Goal: Task Accomplishment & Management: Manage account settings

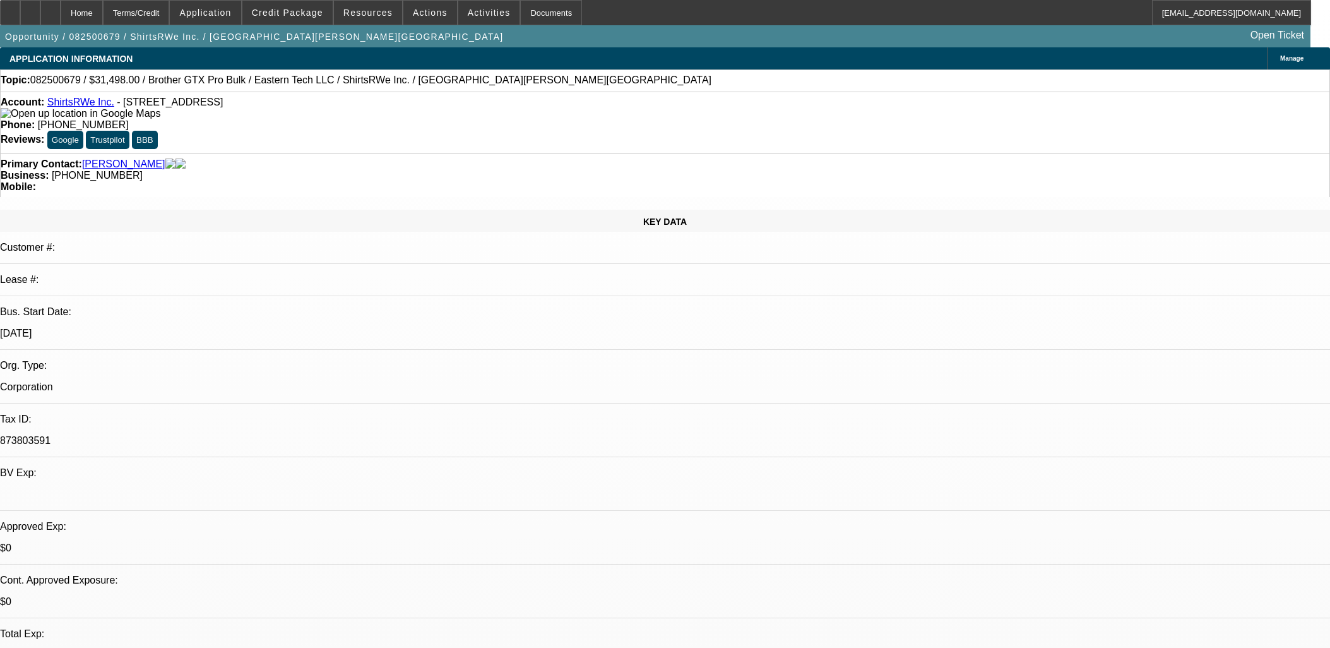
select select "0"
select select "2"
select select "0.1"
select select "4"
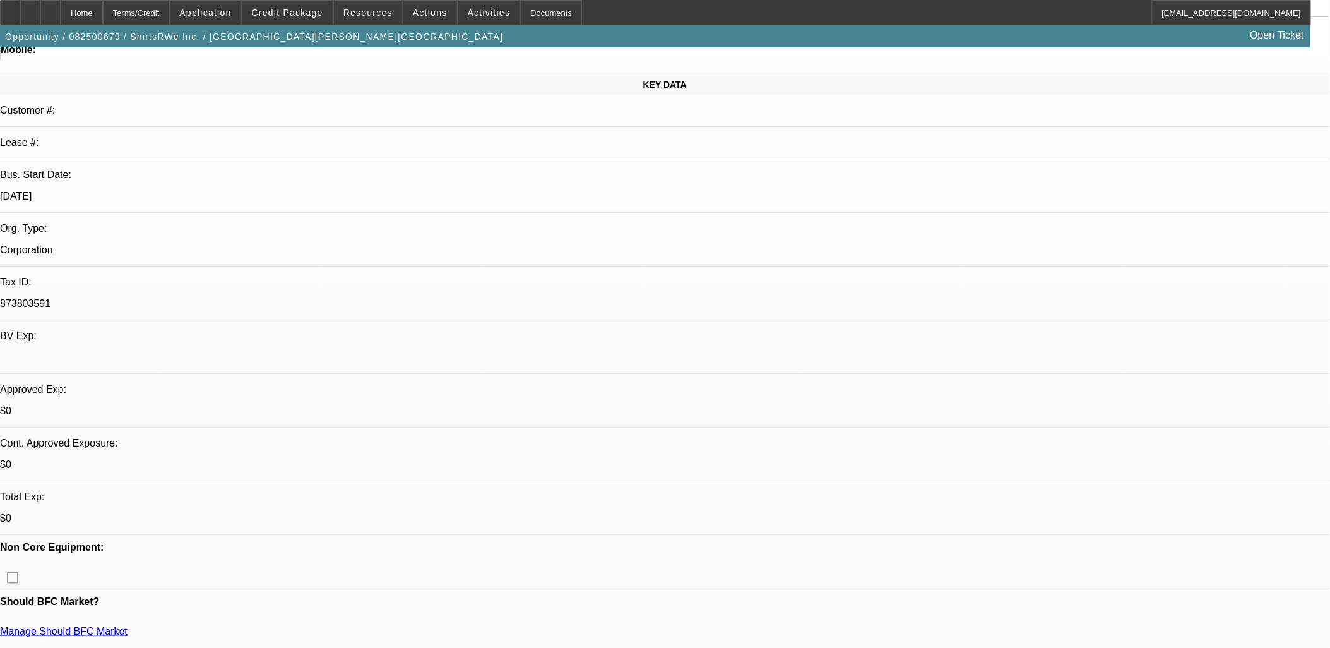
scroll to position [350, 0]
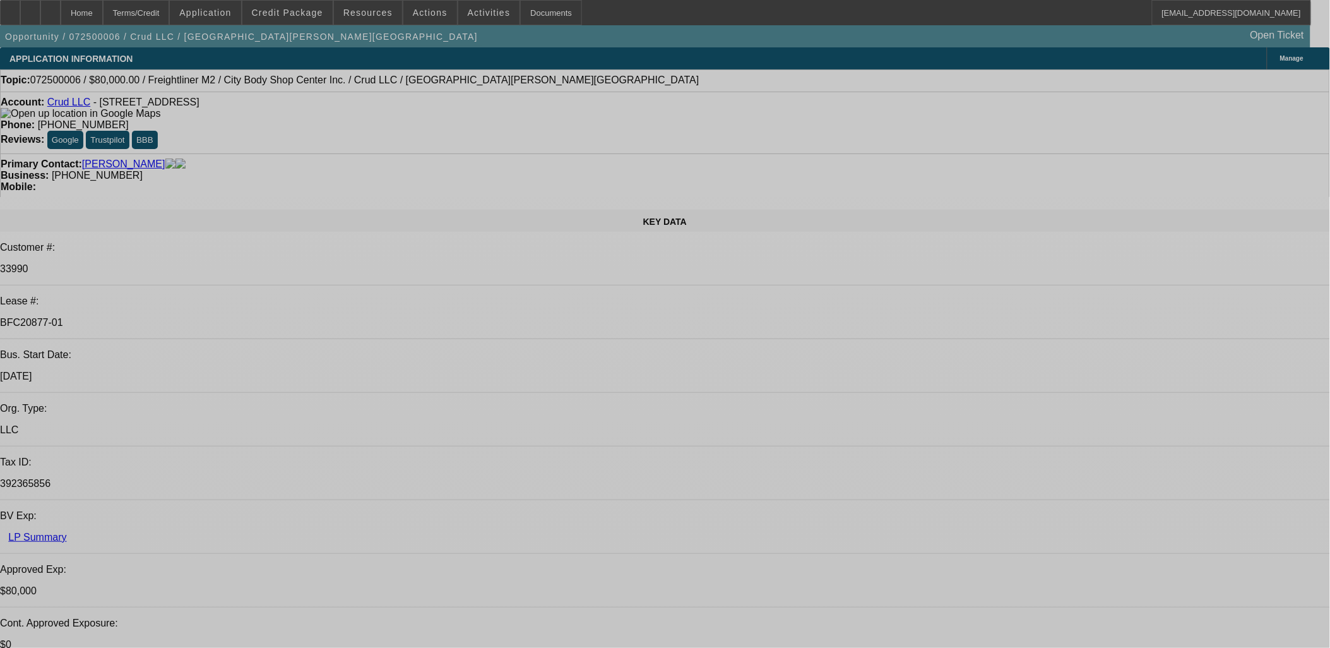
select select "0"
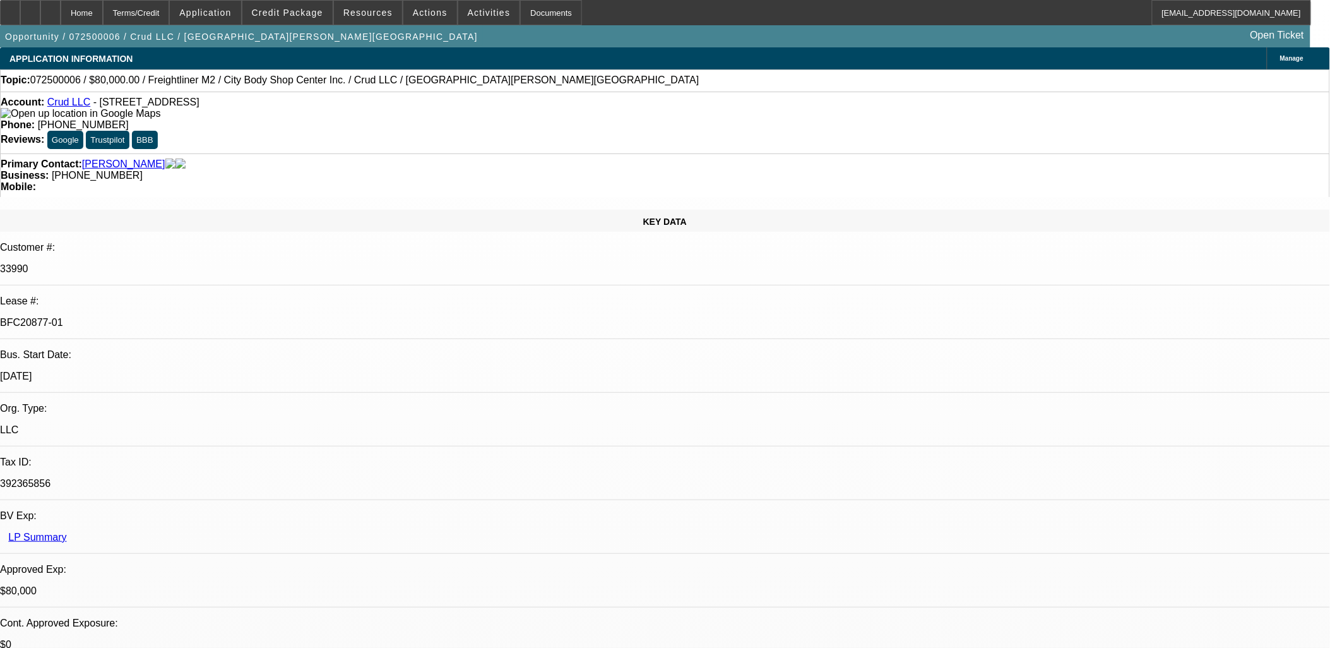
select select "2"
select select "0"
select select "2"
select select "0"
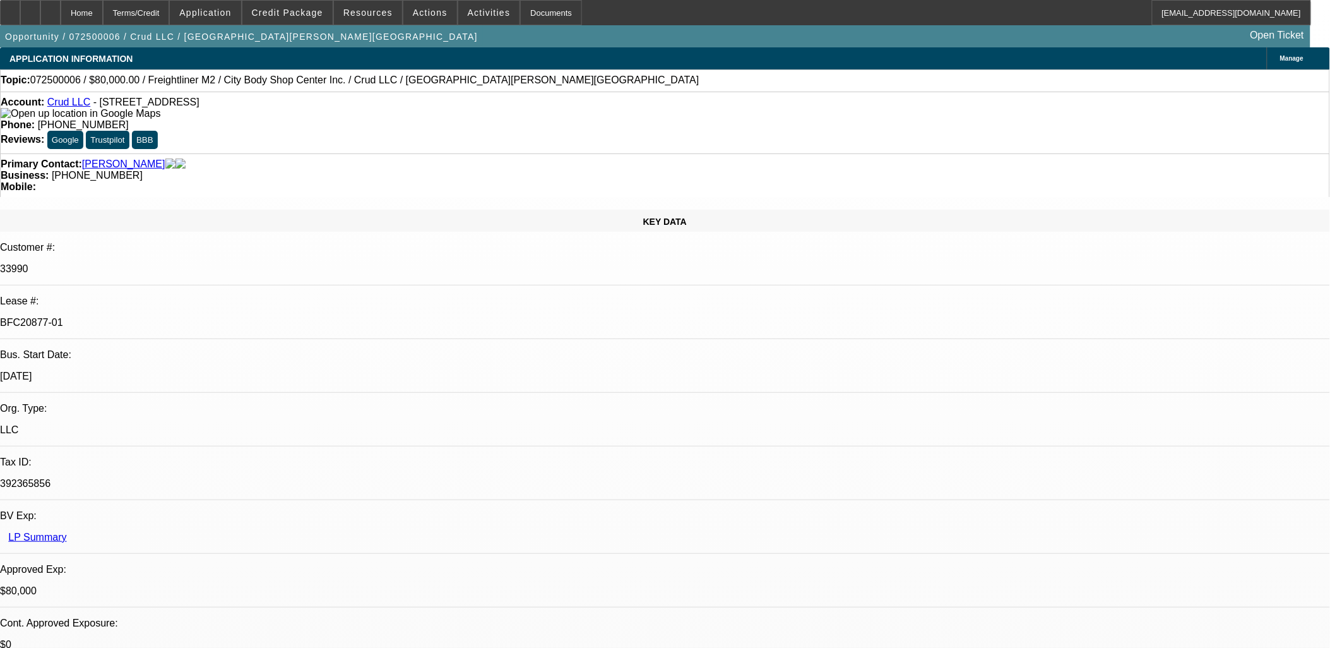
select select "0"
select select "2"
select select "0"
select select "2"
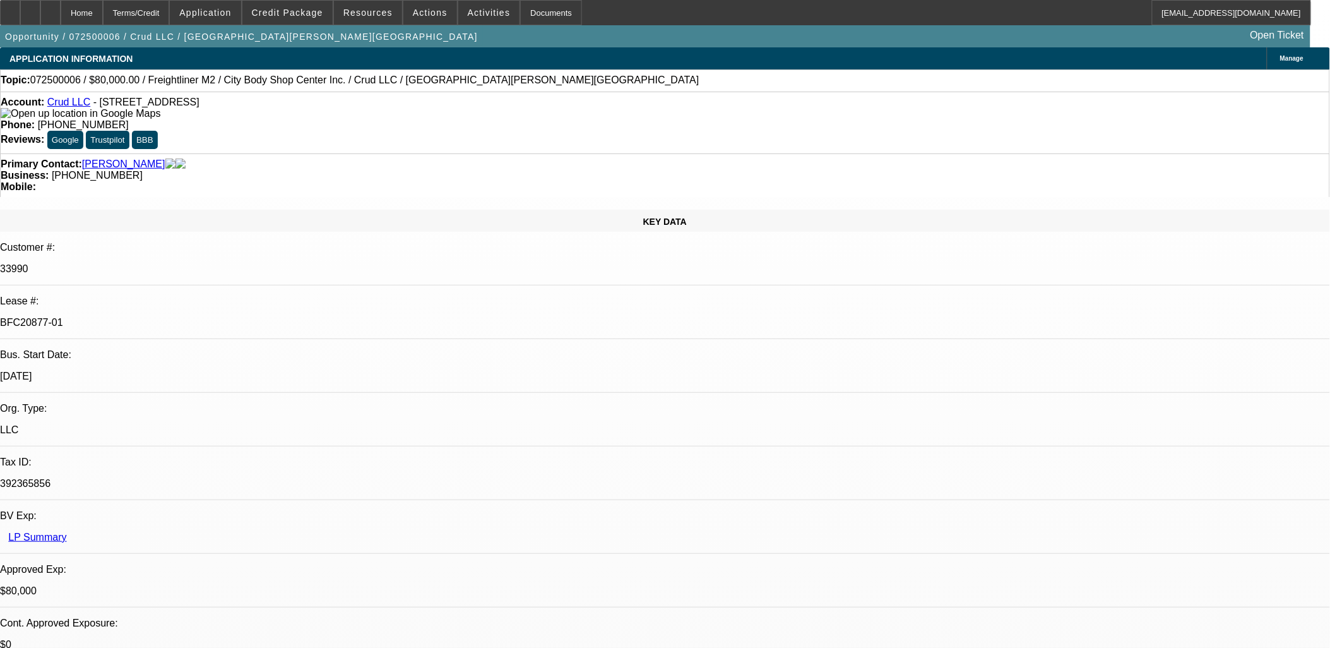
select select "0"
select select "1"
select select "2"
select select "6"
select select "1"
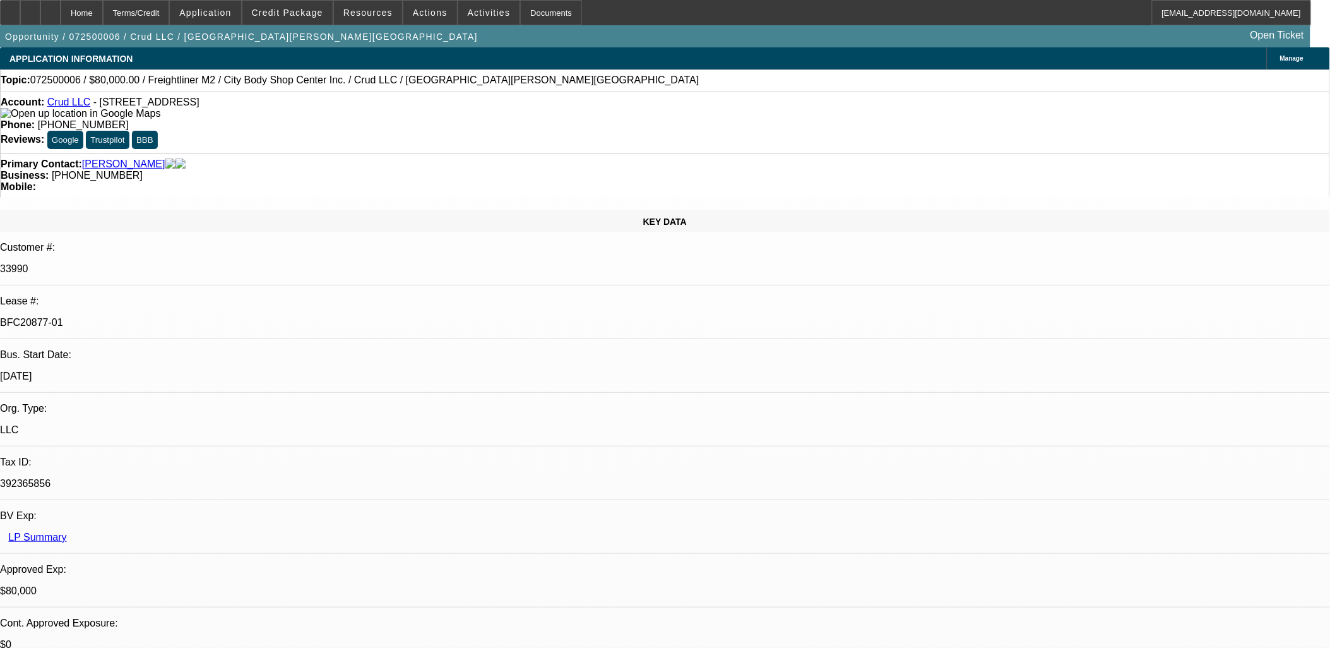
select select "2"
select select "6"
select select "1"
select select "2"
select select "6"
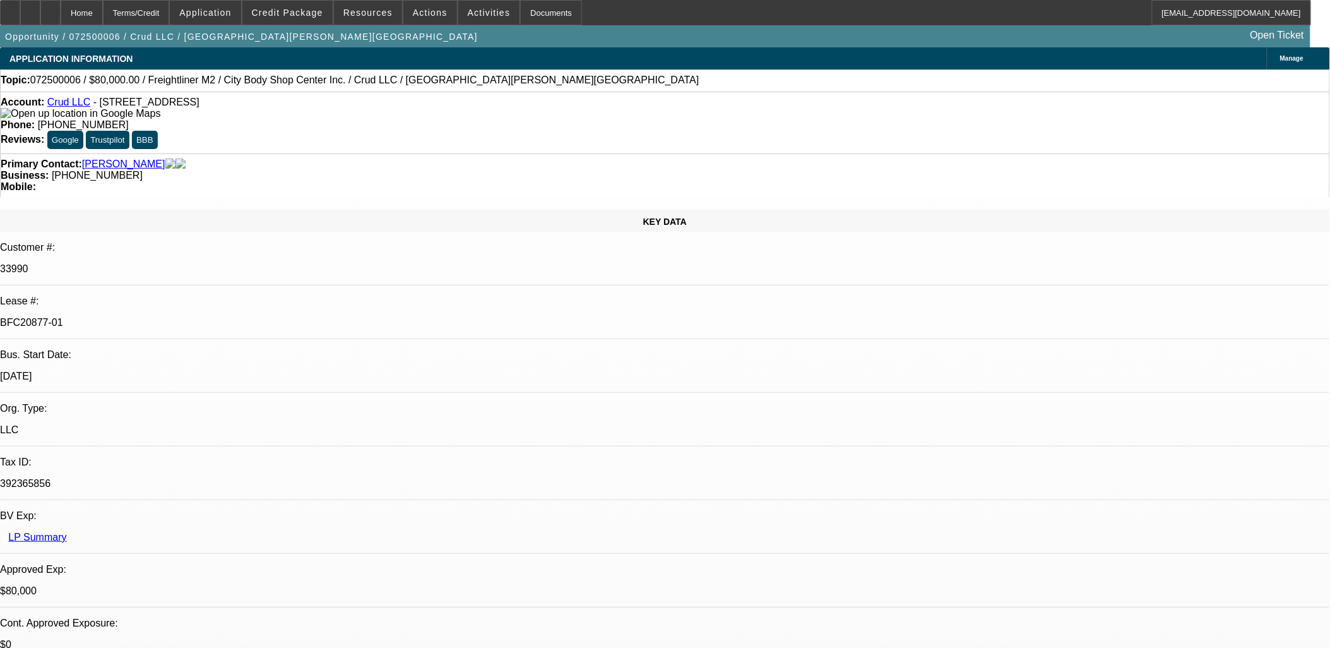
select select "1"
select select "2"
select select "6"
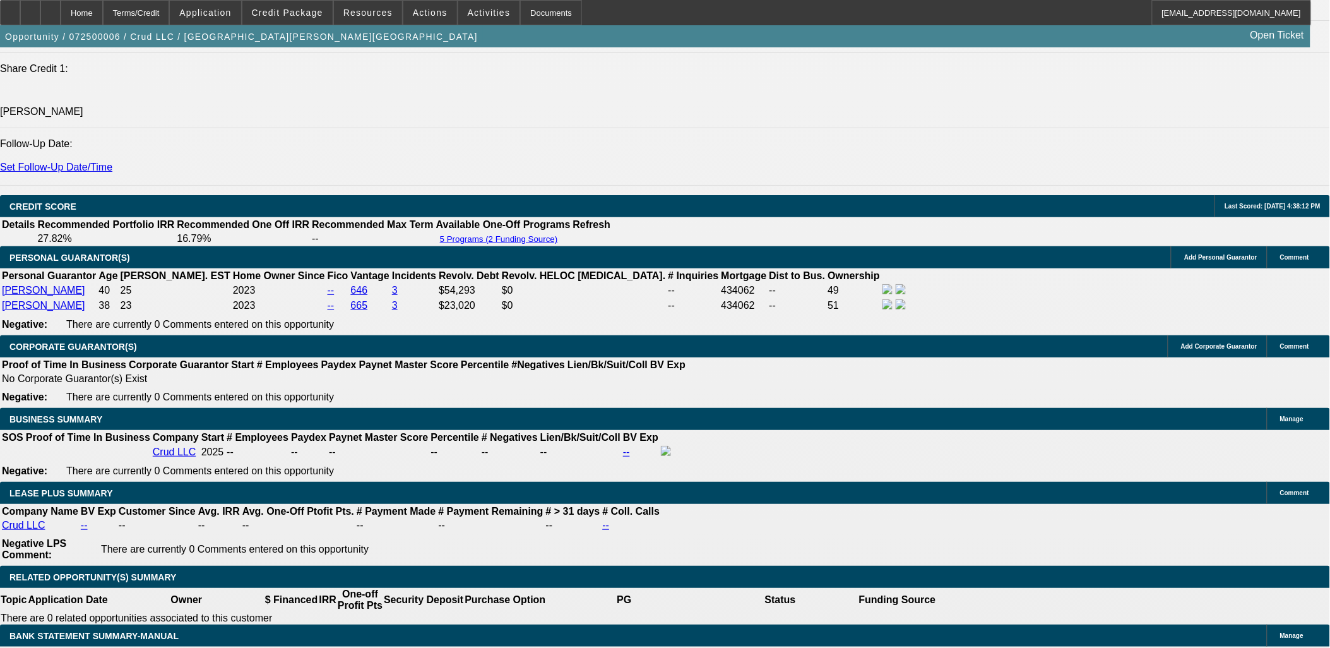
scroll to position [1894, 0]
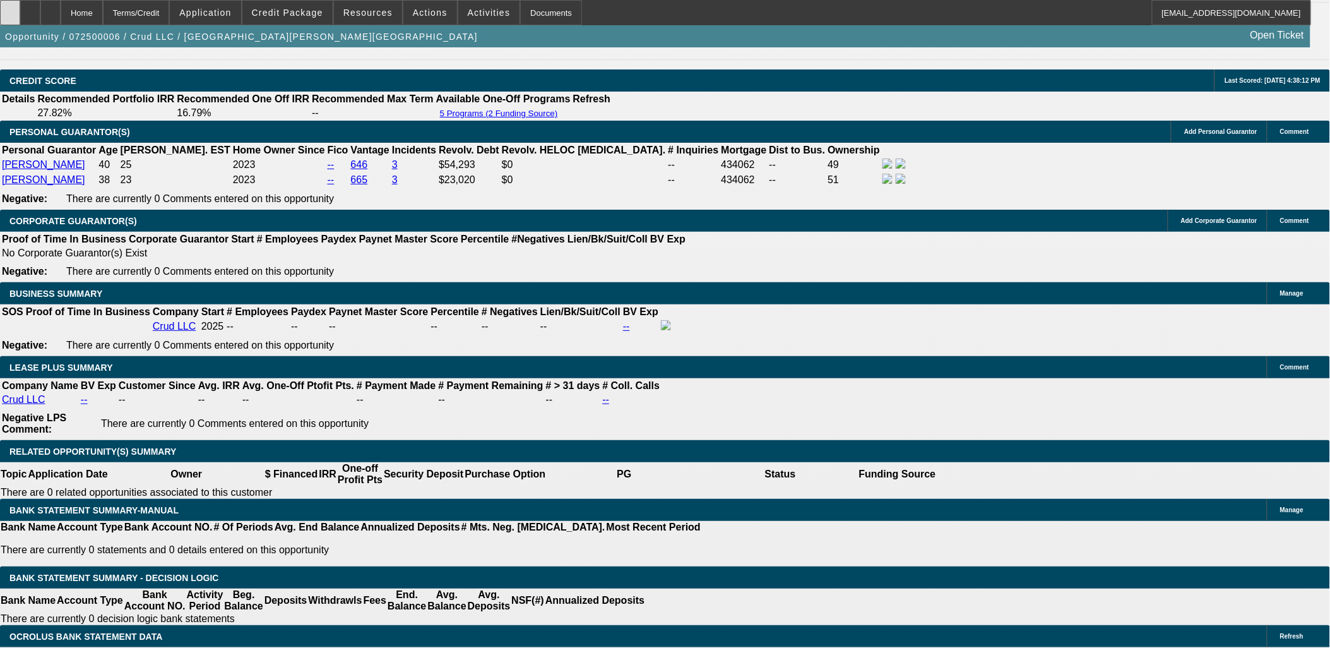
click at [20, 8] on div at bounding box center [10, 12] width 20 height 25
